Goal: Task Accomplishment & Management: Use online tool/utility

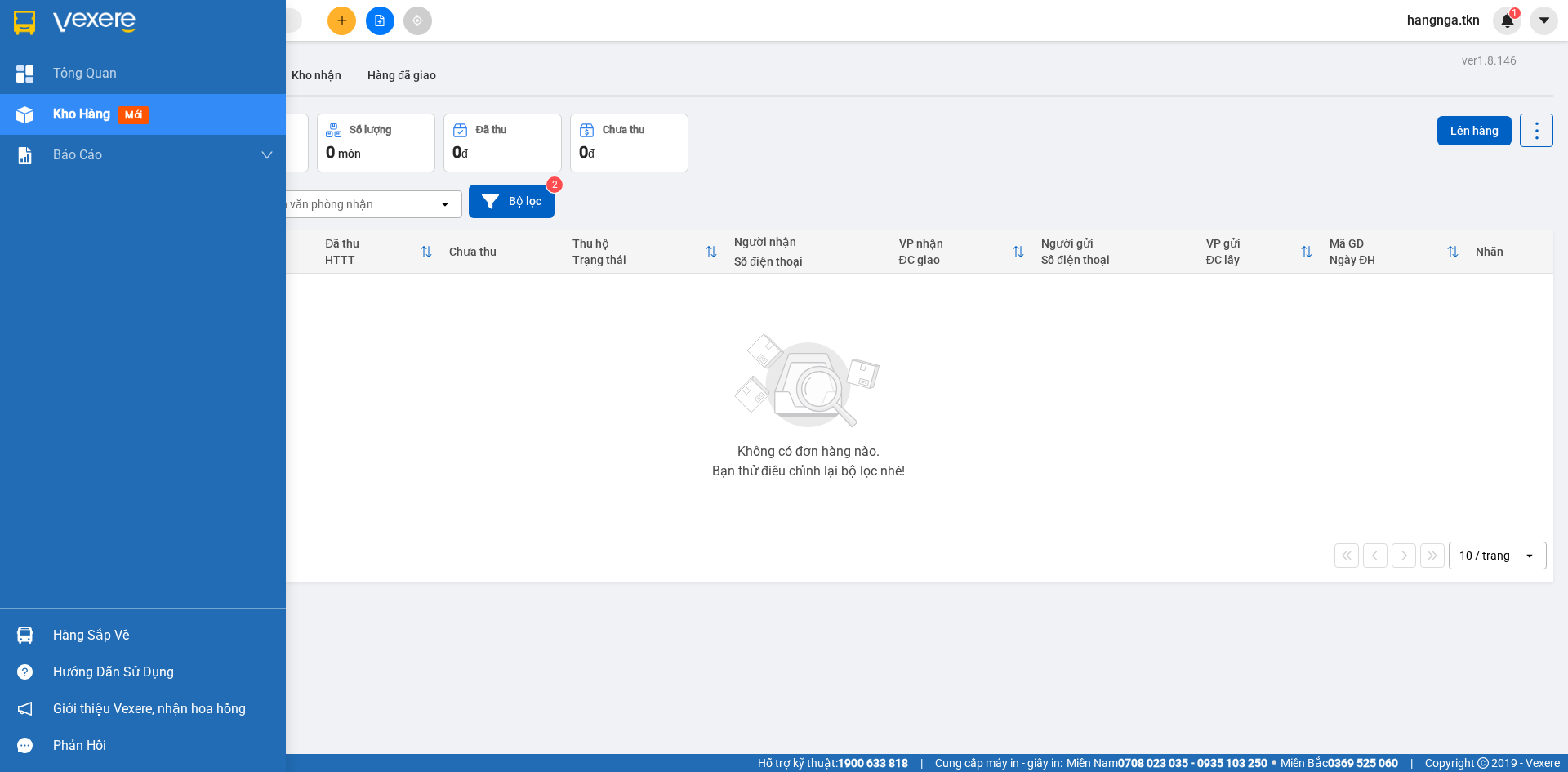
click at [28, 627] on img at bounding box center [25, 635] width 17 height 17
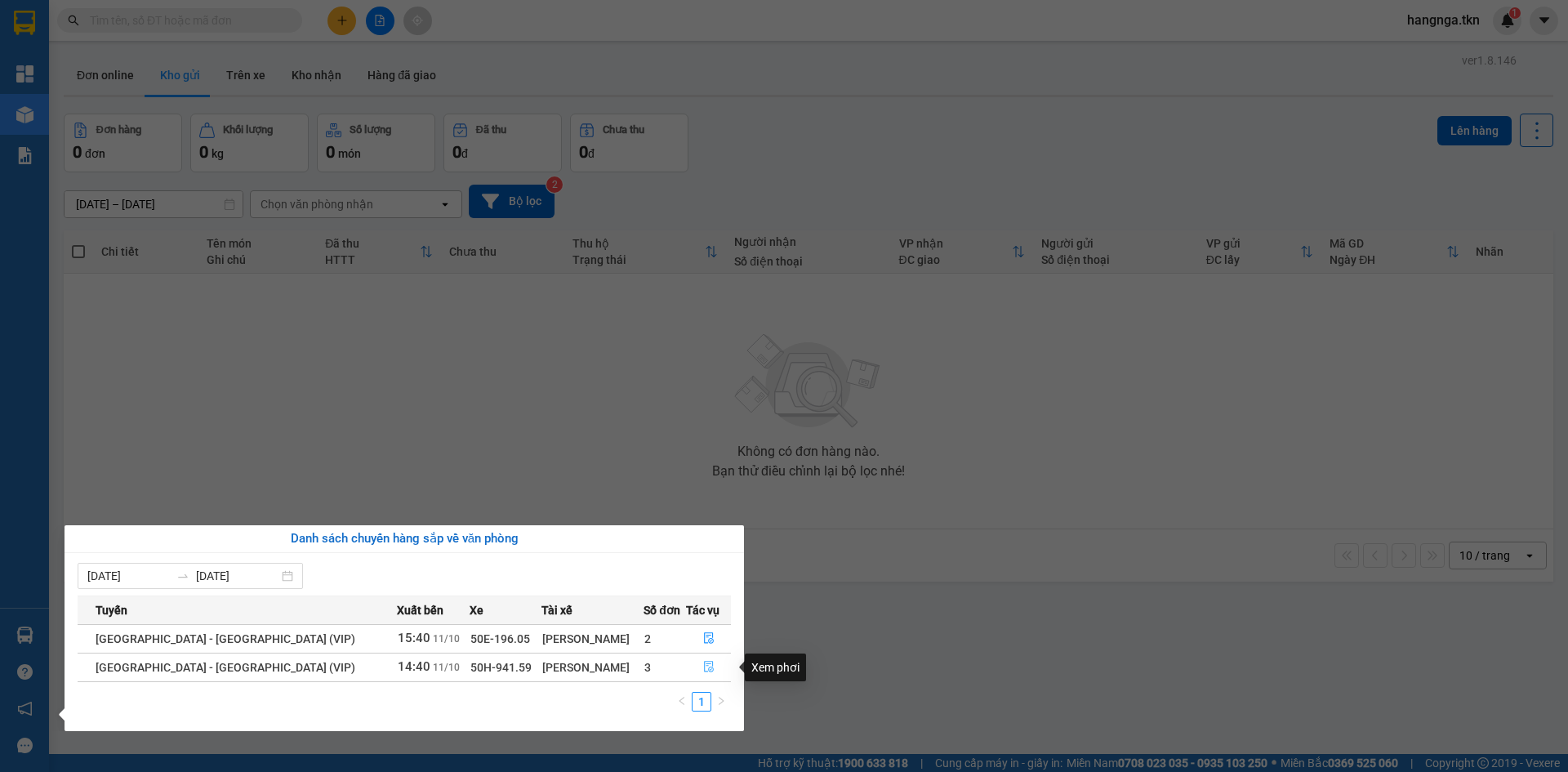
click at [704, 672] on span "file-done" at bounding box center [709, 668] width 12 height 14
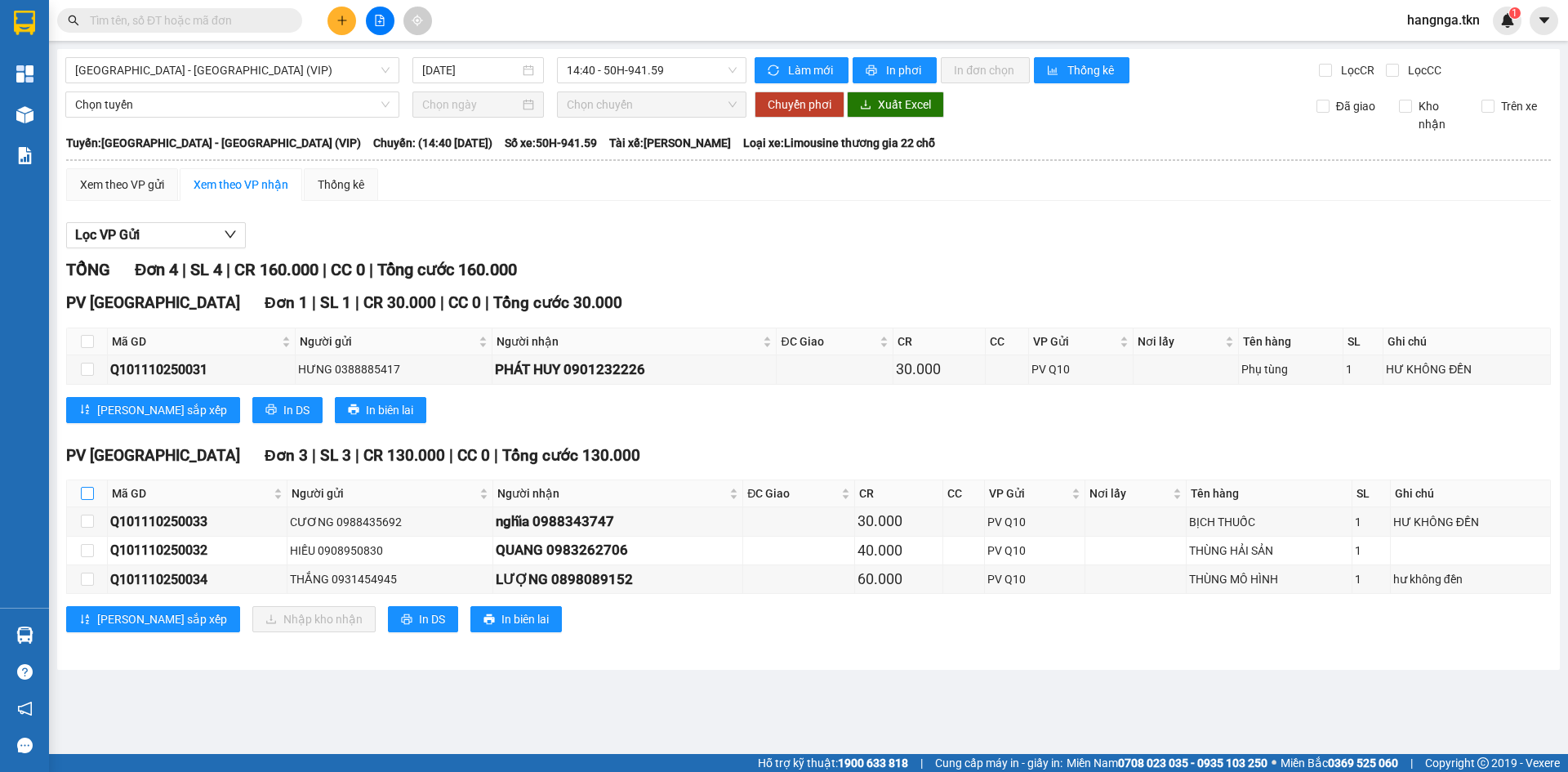
click at [87, 494] on input "checkbox" at bounding box center [88, 493] width 14 height 14
checkbox input "true"
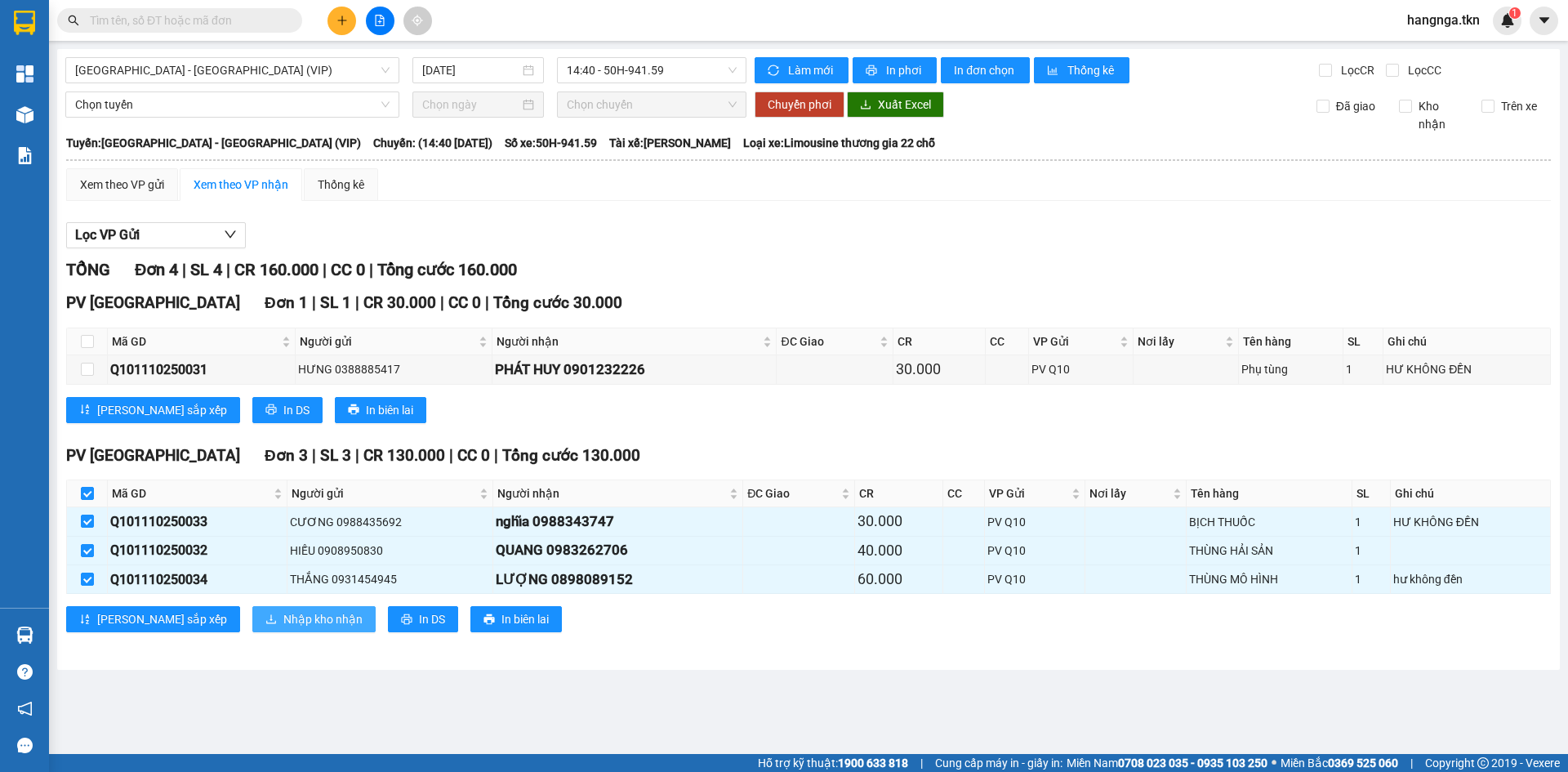
click at [260, 631] on button "Nhập kho nhận" at bounding box center [314, 618] width 123 height 26
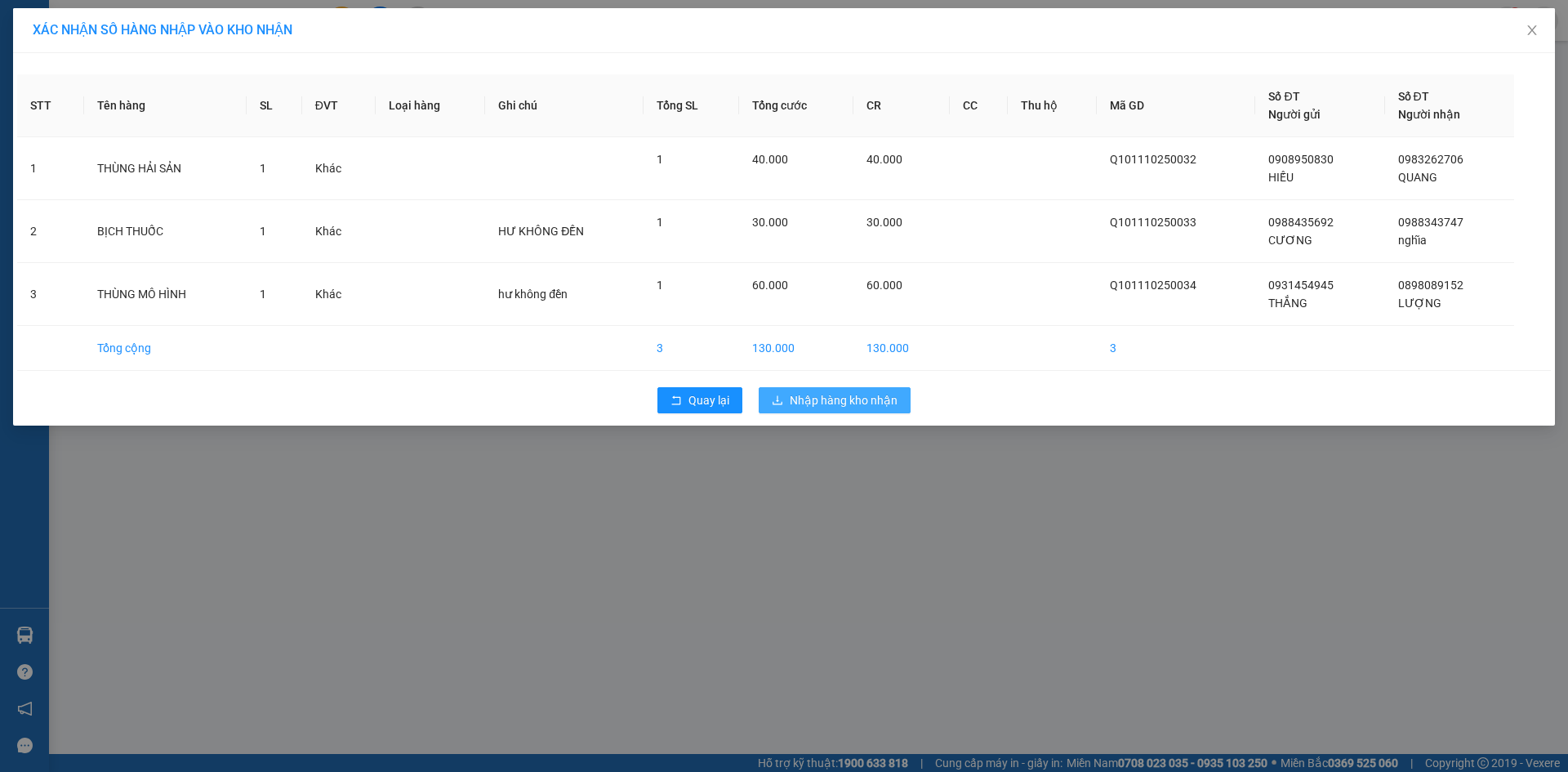
click at [815, 400] on span "Nhập hàng kho nhận" at bounding box center [843, 400] width 107 height 18
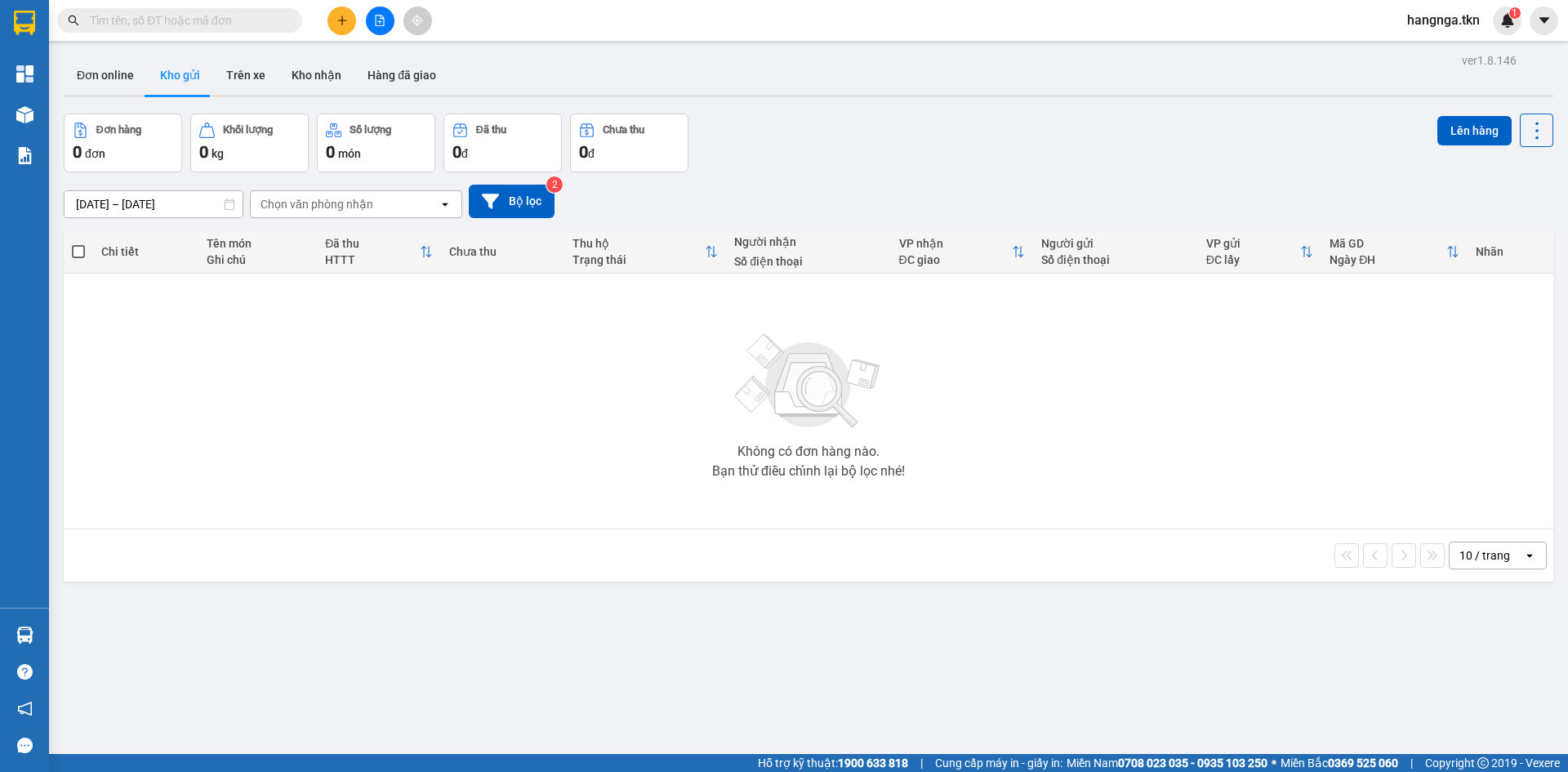
click at [856, 743] on strong "1900 633 818" at bounding box center [873, 763] width 71 height 14
drag, startPoint x: 980, startPoint y: 557, endPoint x: 987, endPoint y: 549, distance: 10.6
click at [987, 549] on div "ver 1.8.146 Đơn online Kho gửi Trên xe Kho nhận Hàng đã giao Đơn hàng 0 đơn Khố…" at bounding box center [808, 435] width 1503 height 772
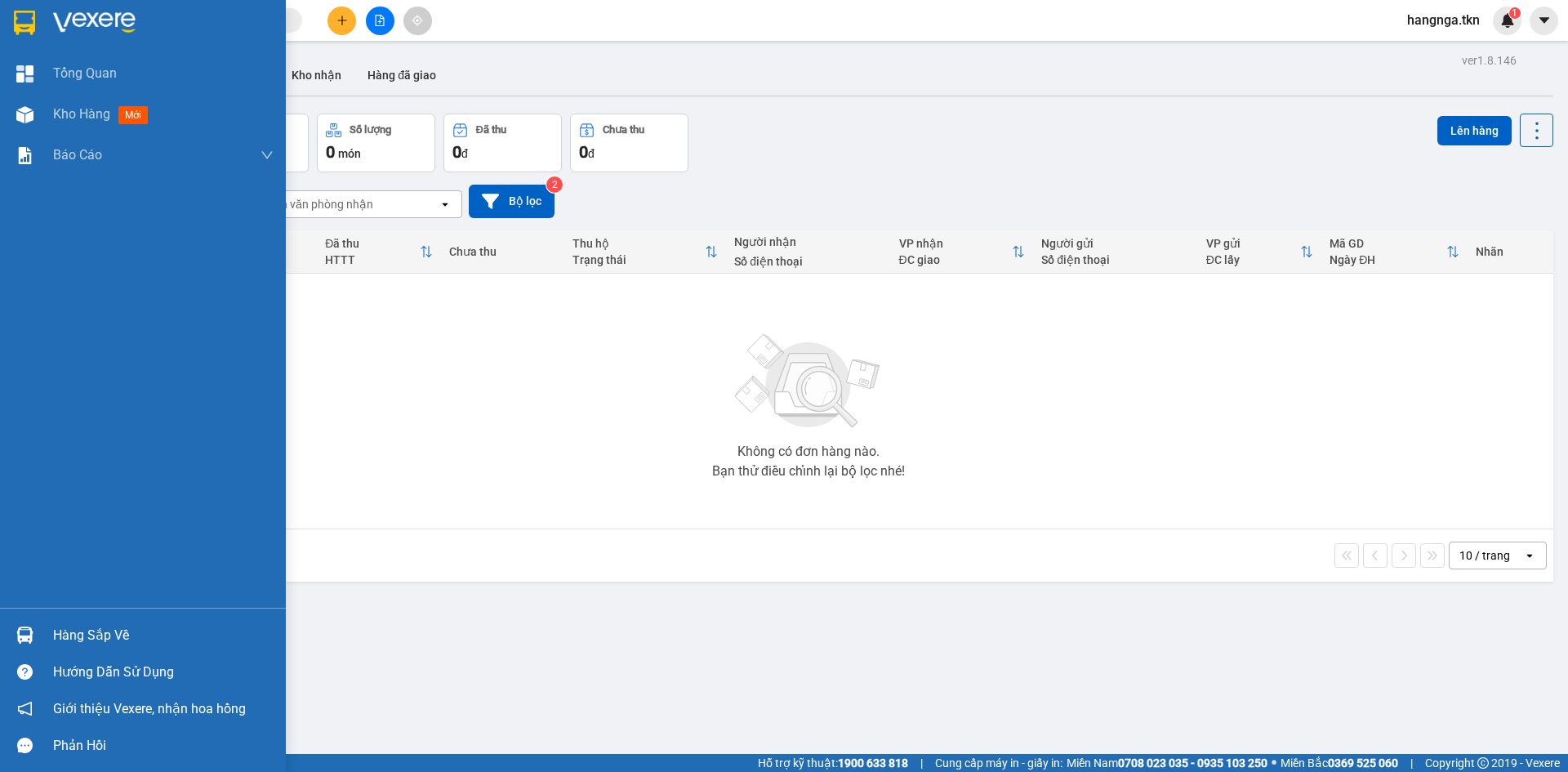
click at [33, 640] on img at bounding box center [25, 635] width 17 height 17
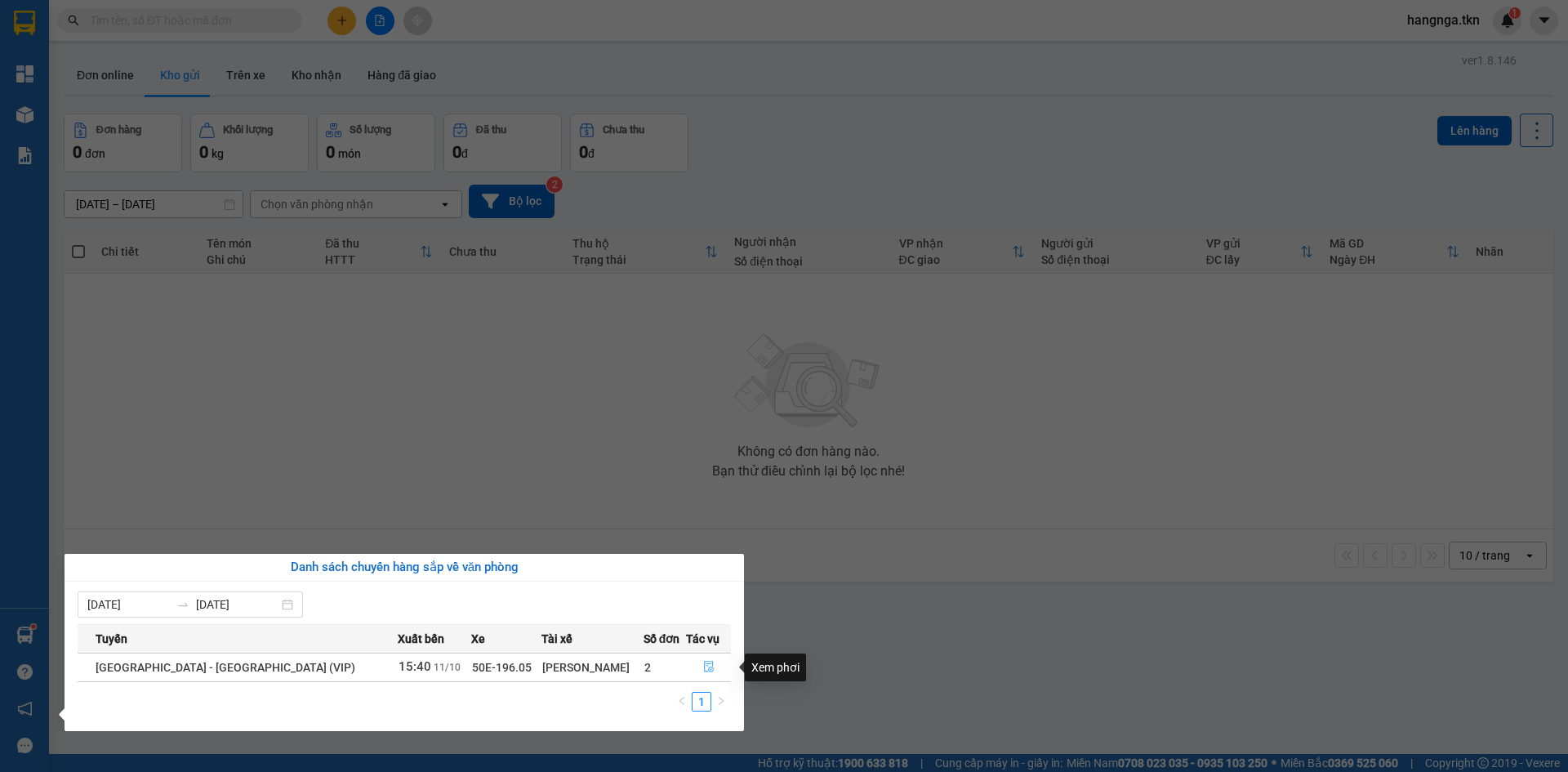
click at [710, 663] on button "button" at bounding box center [709, 667] width 44 height 26
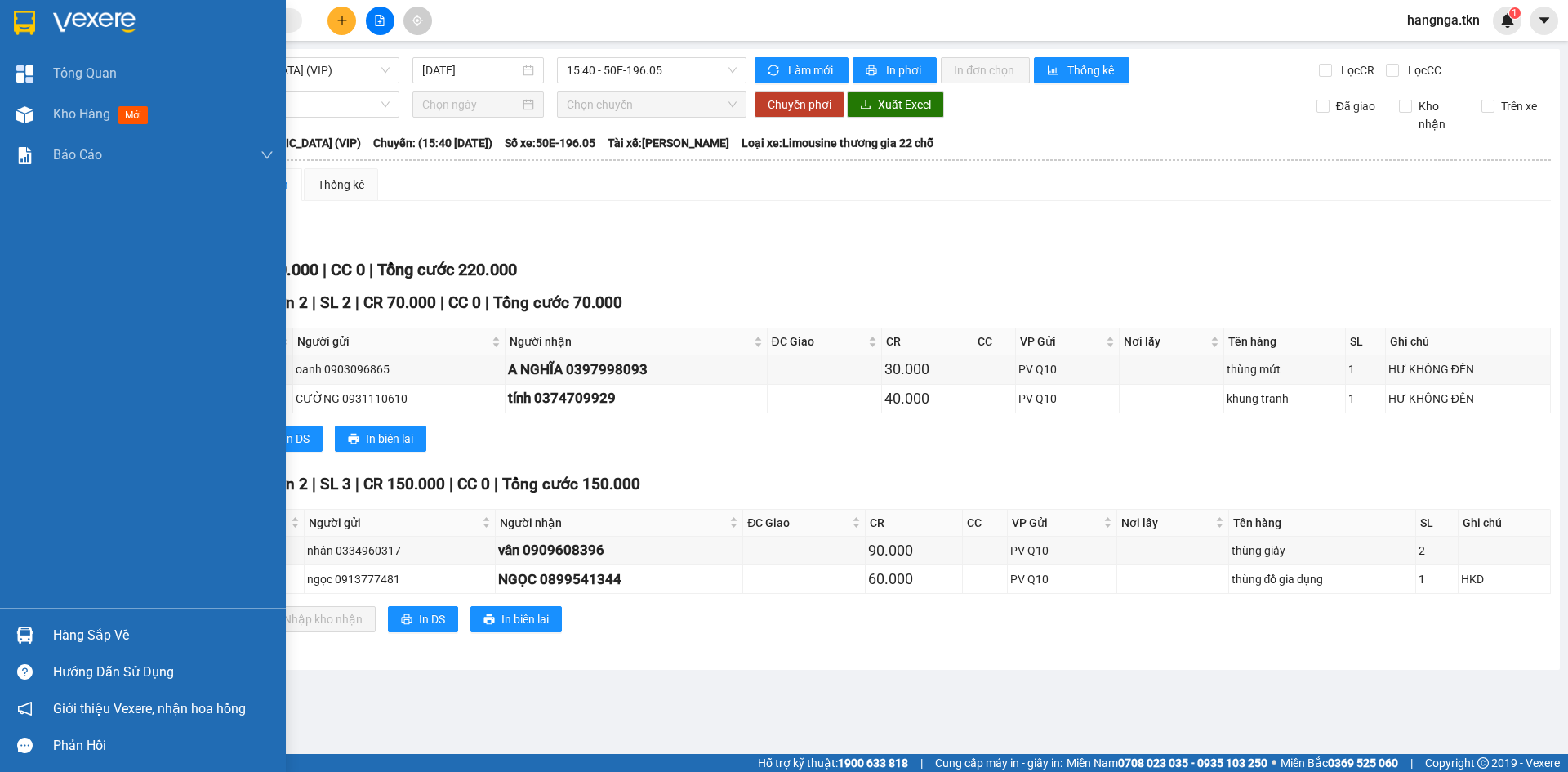
click at [31, 21] on img at bounding box center [24, 22] width 21 height 24
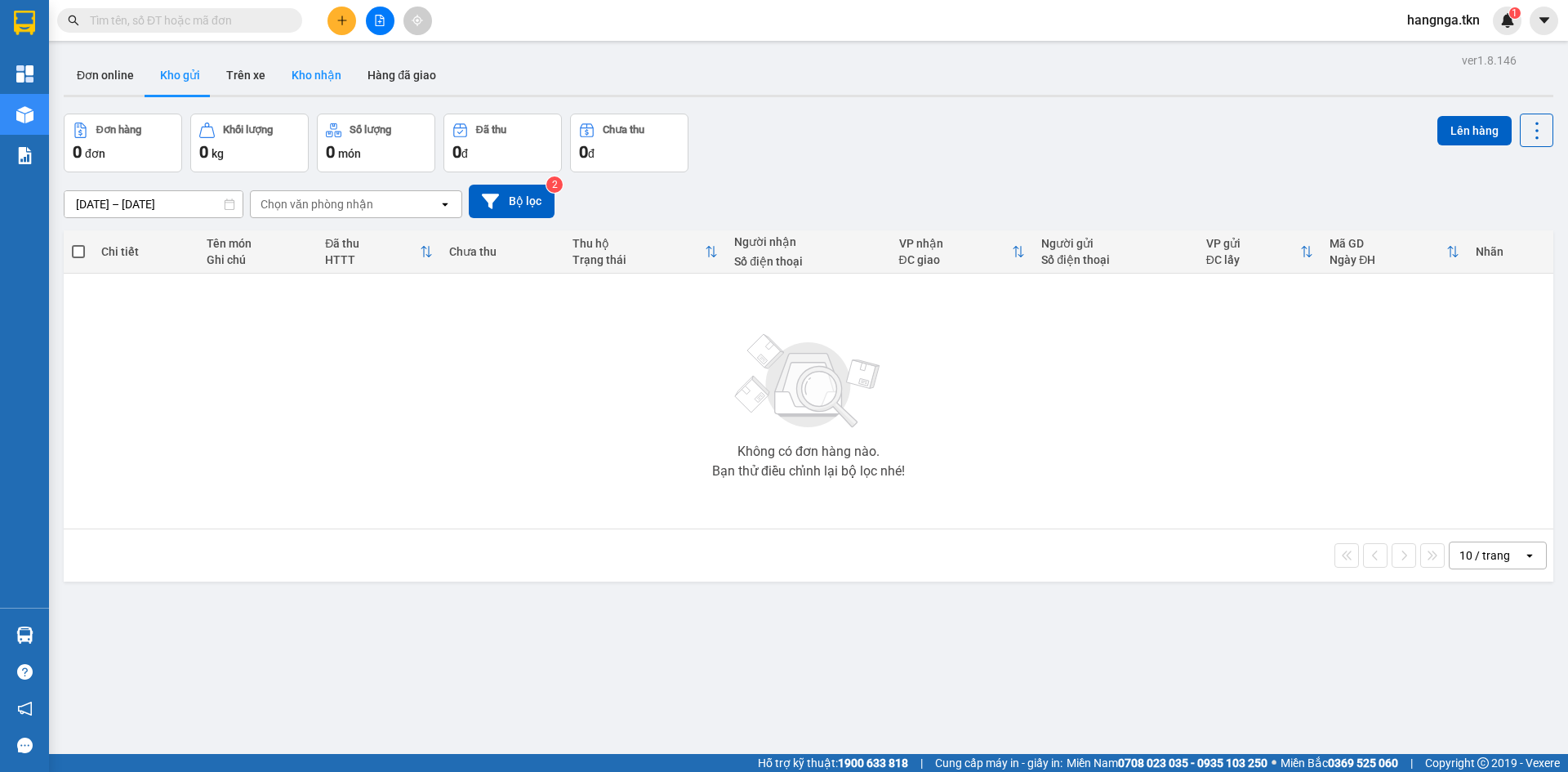
click at [339, 77] on button "Kho nhận" at bounding box center [317, 74] width 75 height 40
